Goal: Information Seeking & Learning: Check status

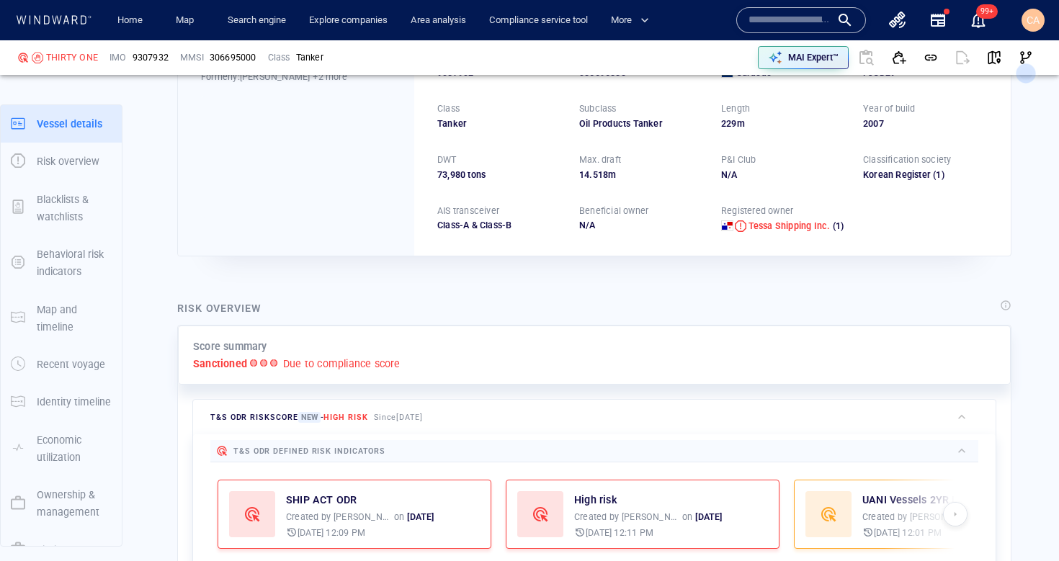
scroll to position [37, 0]
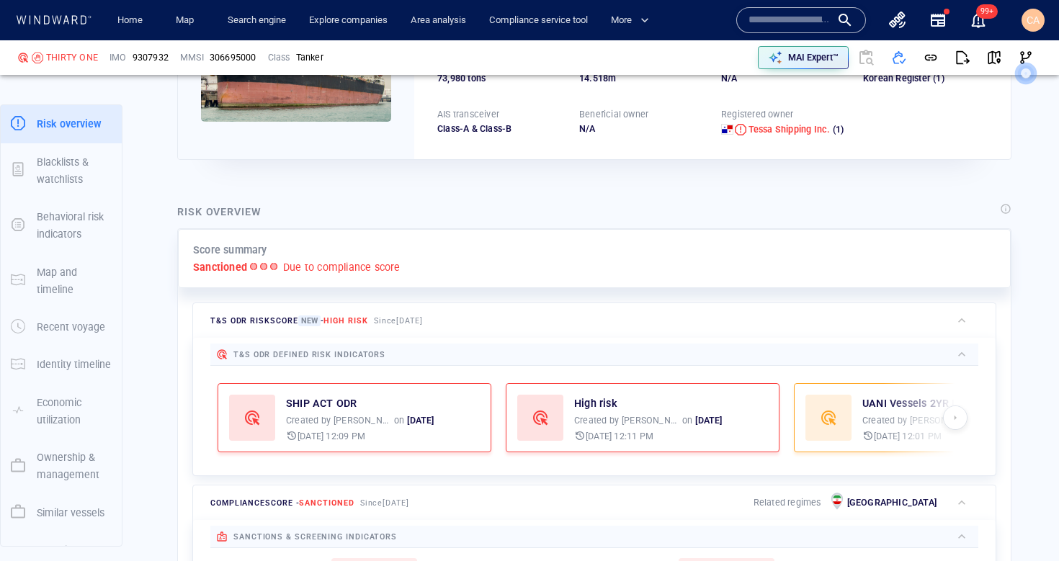
scroll to position [198, 0]
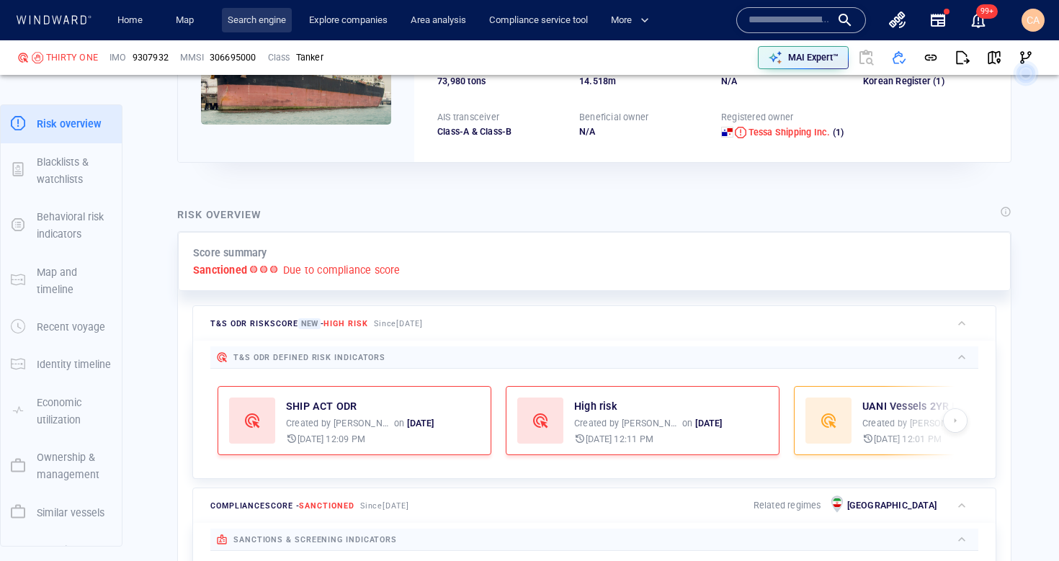
click at [273, 19] on link "Search engine" at bounding box center [257, 20] width 70 height 25
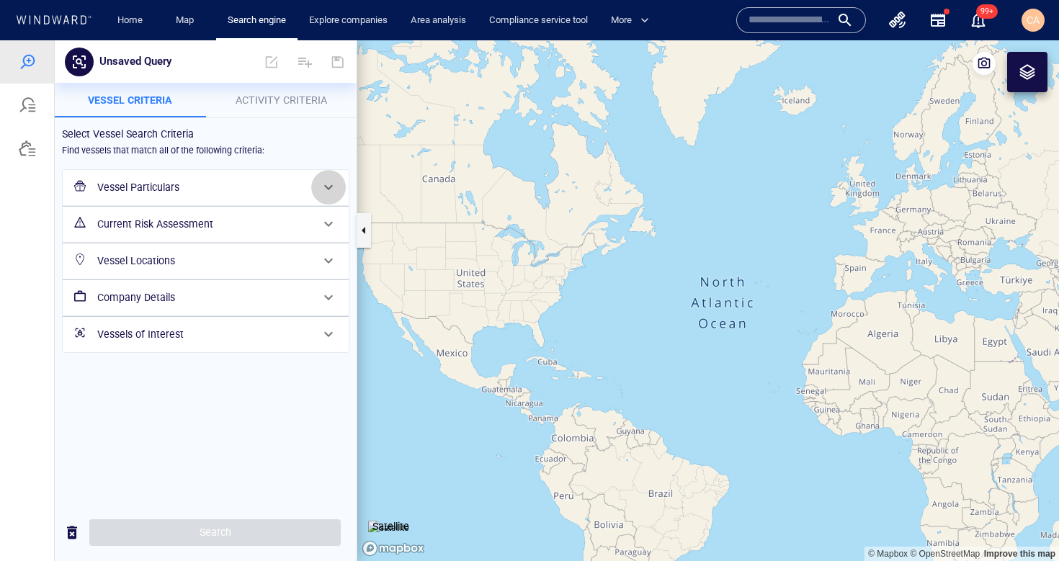
click at [334, 191] on span at bounding box center [328, 187] width 17 height 17
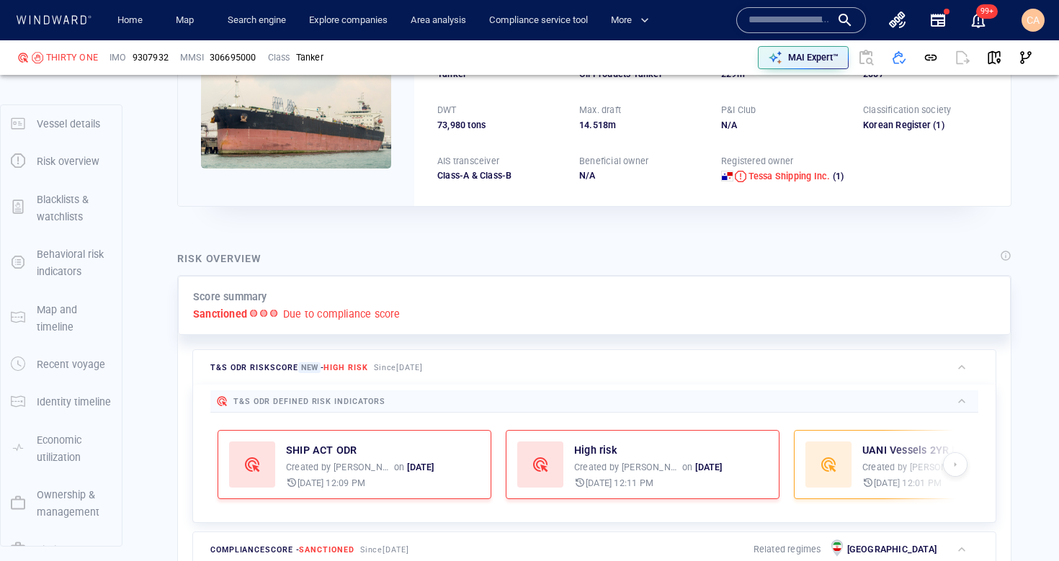
scroll to position [407, 0]
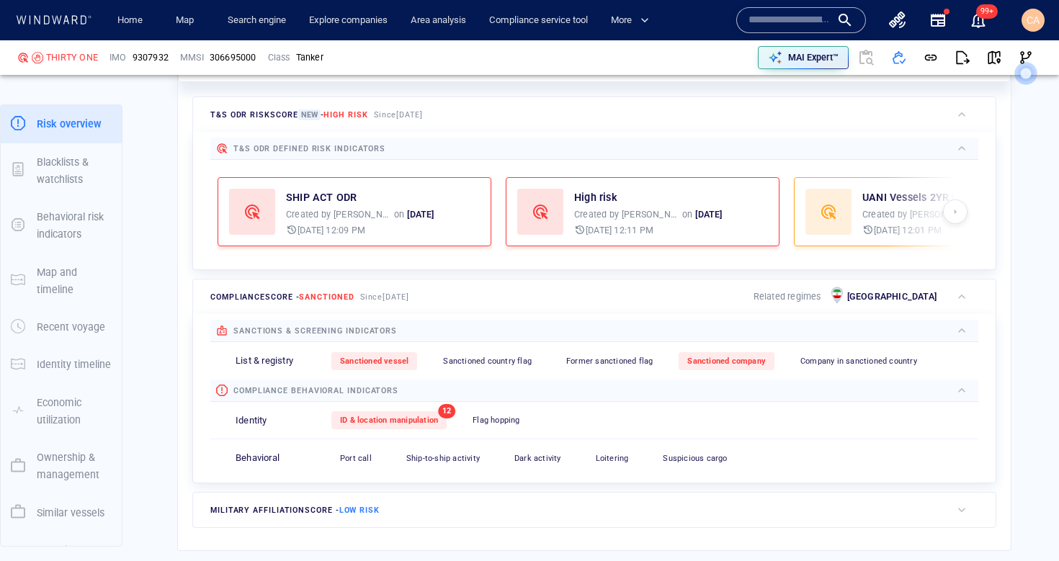
click at [966, 217] on div at bounding box center [930, 212] width 95 height 84
click at [954, 212] on span "button" at bounding box center [955, 212] width 14 height 12
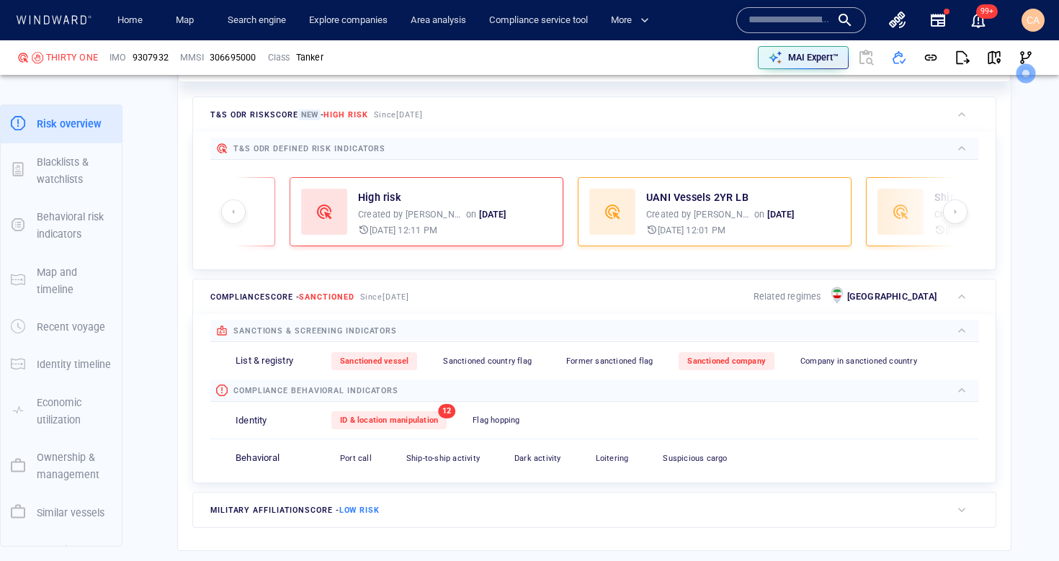
drag, startPoint x: 954, startPoint y: 212, endPoint x: 969, endPoint y: 196, distance: 21.9
click at [969, 196] on div at bounding box center [930, 212] width 95 height 84
